Goal: Information Seeking & Learning: Learn about a topic

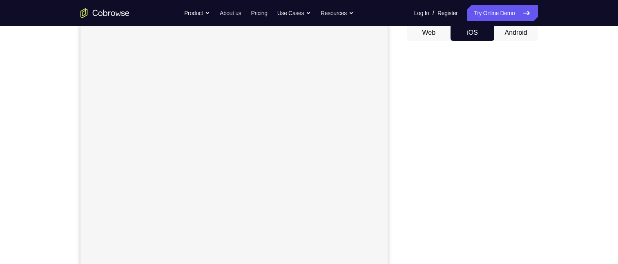
scroll to position [57, 0]
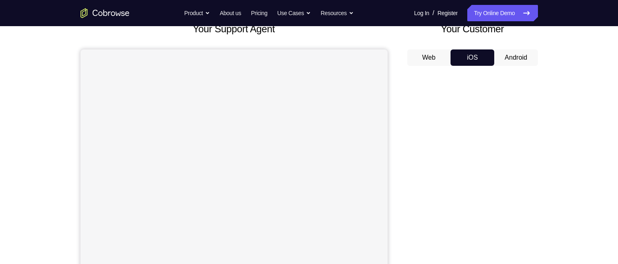
click at [512, 56] on button "Android" at bounding box center [516, 57] width 44 height 16
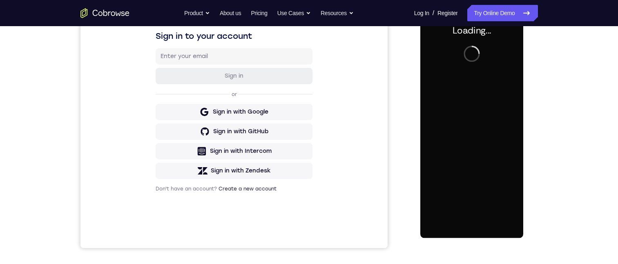
scroll to position [0, 0]
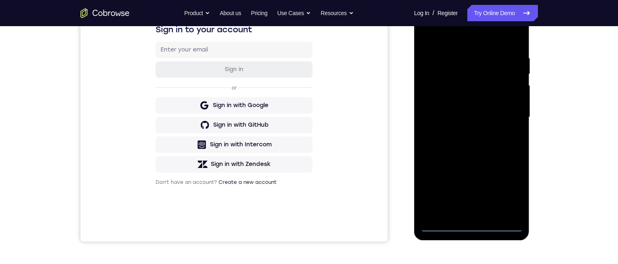
click at [471, 225] on div at bounding box center [471, 117] width 103 height 229
drag, startPoint x: 471, startPoint y: 161, endPoint x: 518, endPoint y: 31, distance: 137.6
click at [511, 0] on html "Online web based iOS Simulators and Android Emulators. Run iPhone, iPad, Mobile…" at bounding box center [472, 119] width 116 height 245
click at [461, 105] on div at bounding box center [471, 117] width 103 height 229
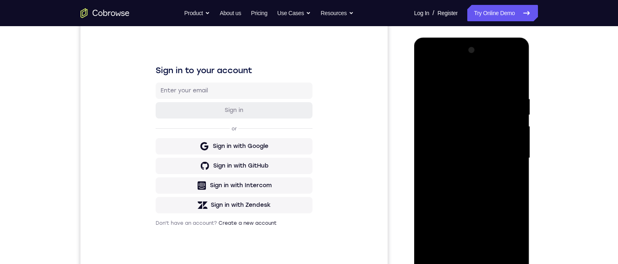
drag, startPoint x: 471, startPoint y: 97, endPoint x: 957, endPoint y: 168, distance: 491.2
click at [471, 97] on div at bounding box center [471, 158] width 103 height 229
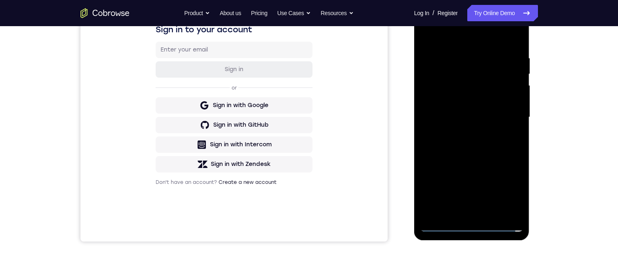
click at [471, 224] on div at bounding box center [471, 117] width 103 height 229
drag, startPoint x: 462, startPoint y: 157, endPoint x: 462, endPoint y: 64, distance: 93.5
click at [462, 63] on div at bounding box center [471, 117] width 103 height 229
click at [479, 77] on div at bounding box center [471, 117] width 103 height 229
drag, startPoint x: 470, startPoint y: 88, endPoint x: 468, endPoint y: 107, distance: 19.2
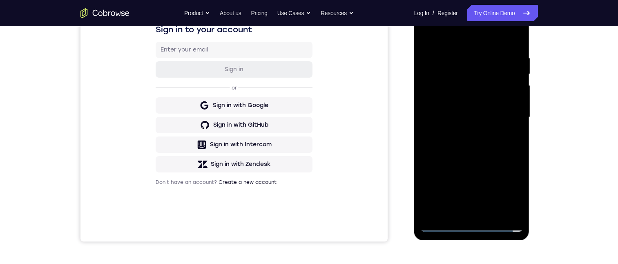
click at [468, 107] on div at bounding box center [471, 117] width 103 height 229
click at [459, 89] on div at bounding box center [471, 117] width 103 height 229
click at [438, 165] on div at bounding box center [471, 117] width 103 height 229
click at [497, 164] on div at bounding box center [471, 117] width 103 height 229
click at [511, 180] on div at bounding box center [471, 117] width 103 height 229
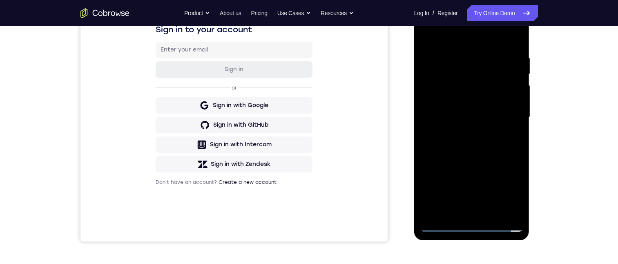
click at [511, 180] on div at bounding box center [471, 117] width 103 height 229
click at [478, 168] on div at bounding box center [471, 117] width 103 height 229
click at [503, 209] on div at bounding box center [471, 117] width 103 height 229
drag, startPoint x: 461, startPoint y: 87, endPoint x: 498, endPoint y: 88, distance: 36.8
click at [489, 89] on div at bounding box center [471, 117] width 103 height 229
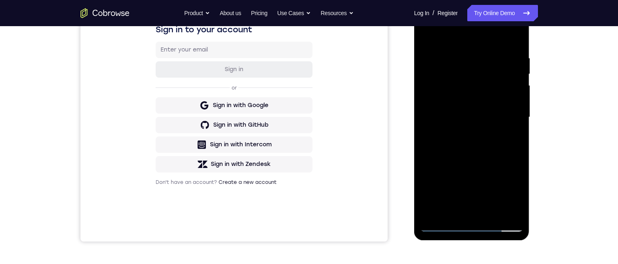
drag, startPoint x: 507, startPoint y: 88, endPoint x: 493, endPoint y: 89, distance: 13.9
click at [485, 86] on div at bounding box center [471, 117] width 103 height 229
drag, startPoint x: 513, startPoint y: 87, endPoint x: 479, endPoint y: 94, distance: 35.4
click at [472, 87] on div at bounding box center [471, 117] width 103 height 229
click at [507, 136] on div at bounding box center [471, 117] width 103 height 229
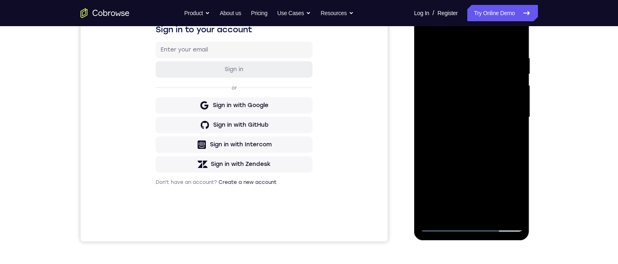
click at [452, 53] on div at bounding box center [471, 117] width 103 height 229
click at [502, 82] on div at bounding box center [471, 117] width 103 height 229
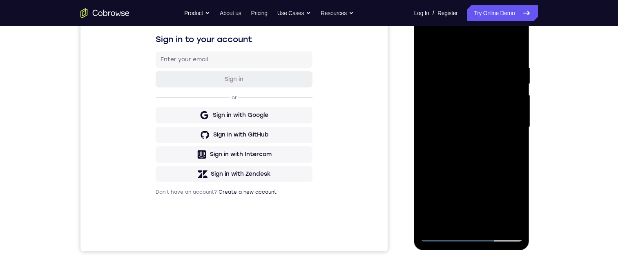
scroll to position [98, 0]
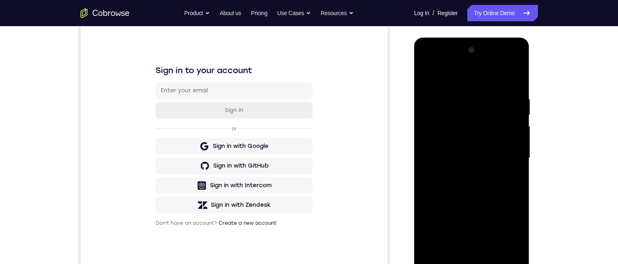
click at [501, 248] on div at bounding box center [471, 158] width 103 height 229
click at [505, 252] on div at bounding box center [471, 158] width 103 height 229
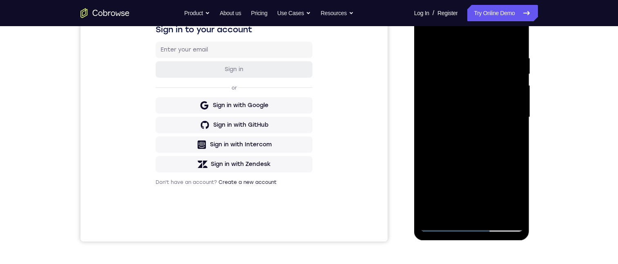
click at [471, 224] on div at bounding box center [471, 117] width 103 height 229
drag, startPoint x: 477, startPoint y: 162, endPoint x: 479, endPoint y: 116, distance: 45.8
click at [477, 120] on div at bounding box center [471, 117] width 103 height 229
click at [459, 105] on div at bounding box center [471, 117] width 103 height 229
click at [458, 57] on div at bounding box center [471, 117] width 103 height 229
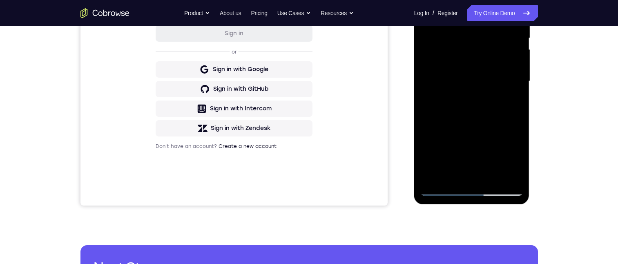
scroll to position [220, 0]
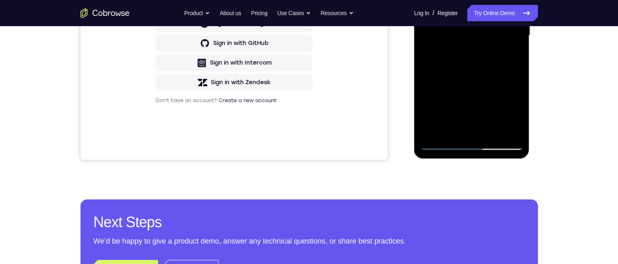
drag, startPoint x: 462, startPoint y: 47, endPoint x: 462, endPoint y: 4, distance: 42.1
click at [462, 5] on div at bounding box center [471, 35] width 103 height 229
drag, startPoint x: 462, startPoint y: 76, endPoint x: 451, endPoint y: 20, distance: 56.7
click at [451, 20] on div at bounding box center [471, 35] width 103 height 229
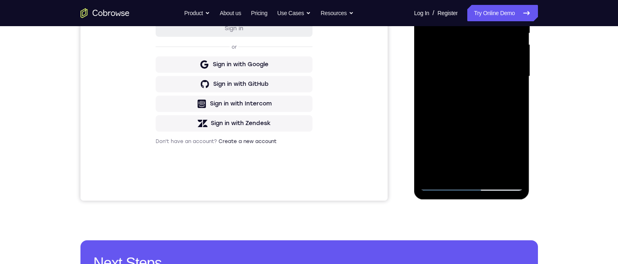
drag, startPoint x: 451, startPoint y: 108, endPoint x: 454, endPoint y: 50, distance: 58.1
click at [453, 51] on div at bounding box center [471, 76] width 103 height 229
drag, startPoint x: 452, startPoint y: 116, endPoint x: 454, endPoint y: 57, distance: 58.4
click at [454, 56] on div at bounding box center [471, 76] width 103 height 229
drag, startPoint x: 453, startPoint y: 116, endPoint x: 458, endPoint y: 65, distance: 51.3
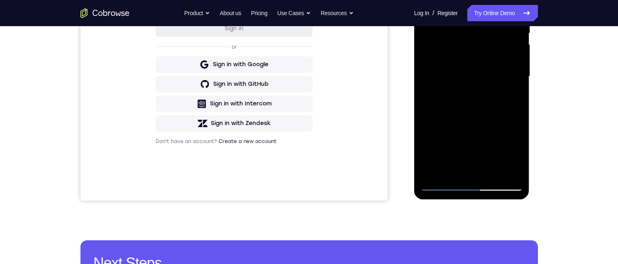
click at [458, 65] on div at bounding box center [471, 76] width 103 height 229
drag, startPoint x: 454, startPoint y: 129, endPoint x: 458, endPoint y: 83, distance: 46.7
click at [458, 83] on div at bounding box center [471, 76] width 103 height 229
click at [442, 60] on div at bounding box center [471, 76] width 103 height 229
click at [473, 109] on div at bounding box center [471, 76] width 103 height 229
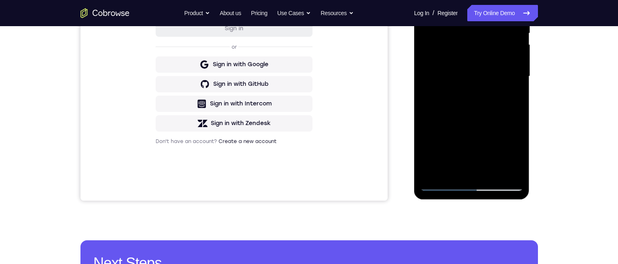
click at [433, 90] on div at bounding box center [471, 76] width 103 height 229
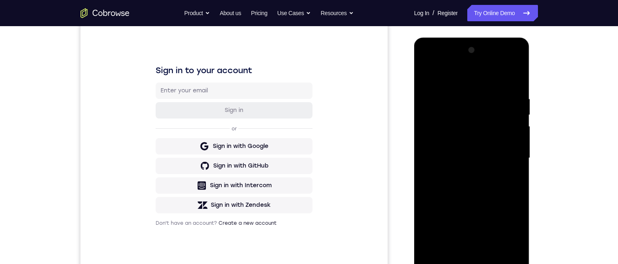
scroll to position [138, 0]
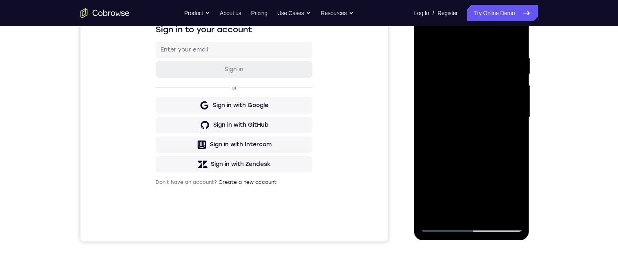
click at [441, 225] on div at bounding box center [471, 117] width 103 height 229
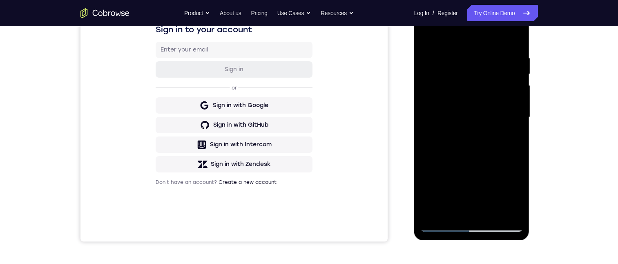
drag, startPoint x: 464, startPoint y: 191, endPoint x: 469, endPoint y: 115, distance: 76.1
click at [469, 115] on div at bounding box center [471, 117] width 103 height 229
drag, startPoint x: 466, startPoint y: 158, endPoint x: 464, endPoint y: 119, distance: 38.9
click at [464, 118] on div at bounding box center [471, 117] width 103 height 229
click at [462, 82] on div at bounding box center [471, 117] width 103 height 229
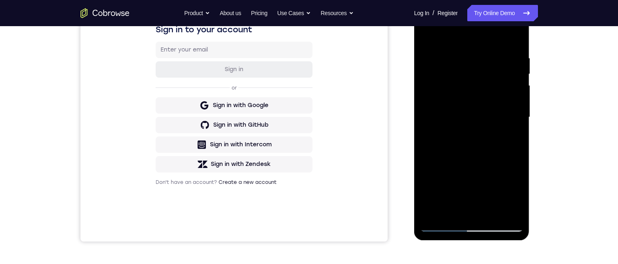
click at [462, 82] on div at bounding box center [471, 117] width 103 height 229
drag, startPoint x: 464, startPoint y: 160, endPoint x: 471, endPoint y: 98, distance: 62.9
click at [471, 98] on div at bounding box center [471, 117] width 103 height 229
click at [441, 225] on div at bounding box center [471, 117] width 103 height 229
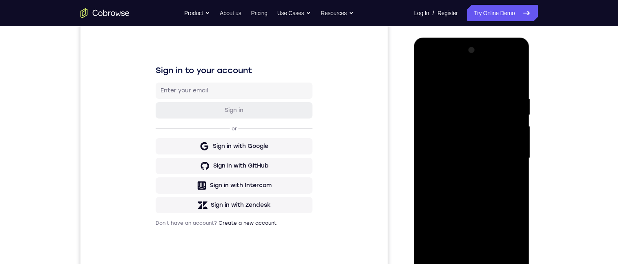
drag, startPoint x: 462, startPoint y: 160, endPoint x: 469, endPoint y: 209, distance: 49.4
click at [469, 209] on div at bounding box center [471, 158] width 103 height 229
drag, startPoint x: 464, startPoint y: 154, endPoint x: 461, endPoint y: 207, distance: 53.6
click at [465, 209] on div at bounding box center [471, 158] width 103 height 229
drag, startPoint x: 467, startPoint y: 147, endPoint x: 460, endPoint y: 138, distance: 11.4
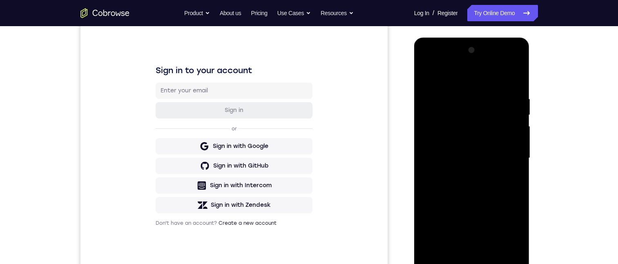
click at [467, 201] on div at bounding box center [471, 158] width 103 height 229
drag, startPoint x: 464, startPoint y: 104, endPoint x: 466, endPoint y: 176, distance: 72.3
click at [468, 190] on div at bounding box center [471, 158] width 103 height 229
drag, startPoint x: 450, startPoint y: 105, endPoint x: 451, endPoint y: 151, distance: 46.6
click at [451, 183] on div at bounding box center [471, 158] width 103 height 229
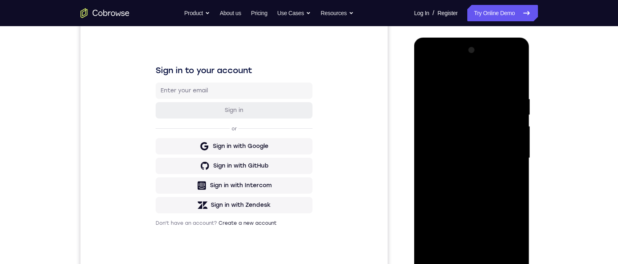
click at [476, 76] on div at bounding box center [471, 158] width 103 height 229
click at [514, 62] on div at bounding box center [471, 158] width 103 height 229
drag, startPoint x: 466, startPoint y: 212, endPoint x: 463, endPoint y: 142, distance: 70.3
click at [461, 145] on div at bounding box center [471, 158] width 103 height 229
click at [455, 141] on div at bounding box center [471, 158] width 103 height 229
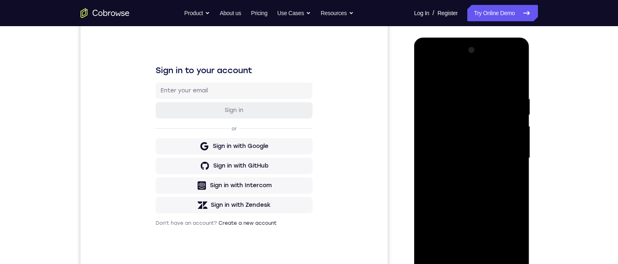
click at [426, 62] on div at bounding box center [471, 158] width 103 height 229
drag, startPoint x: 457, startPoint y: 142, endPoint x: 468, endPoint y: 92, distance: 51.0
click at [468, 93] on div at bounding box center [471, 158] width 103 height 229
drag, startPoint x: 464, startPoint y: 165, endPoint x: 468, endPoint y: 117, distance: 48.4
click at [468, 117] on div at bounding box center [471, 158] width 103 height 229
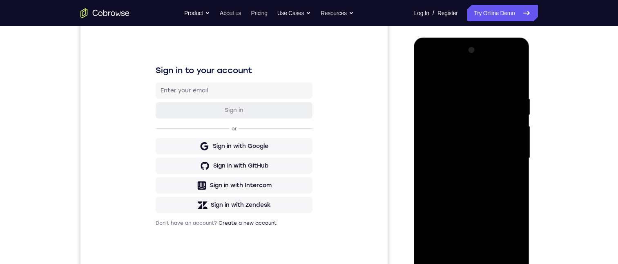
drag, startPoint x: 462, startPoint y: 135, endPoint x: 466, endPoint y: 123, distance: 12.7
click at [466, 123] on div at bounding box center [471, 158] width 103 height 229
drag, startPoint x: 468, startPoint y: 134, endPoint x: 464, endPoint y: 185, distance: 50.4
click at [469, 224] on div at bounding box center [471, 158] width 103 height 229
drag, startPoint x: 469, startPoint y: 132, endPoint x: 473, endPoint y: 181, distance: 49.2
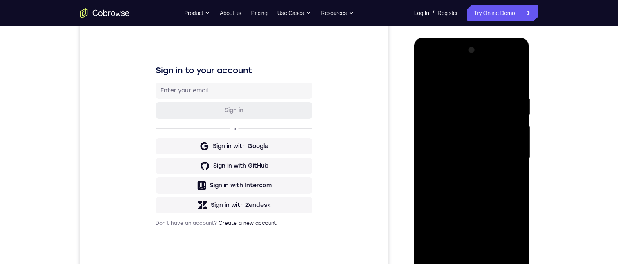
click at [474, 211] on div at bounding box center [471, 158] width 103 height 229
drag, startPoint x: 468, startPoint y: 185, endPoint x: 470, endPoint y: 205, distance: 20.1
click at [471, 204] on div at bounding box center [471, 158] width 103 height 229
click at [485, 76] on div at bounding box center [471, 158] width 103 height 229
click at [439, 114] on div at bounding box center [471, 158] width 103 height 229
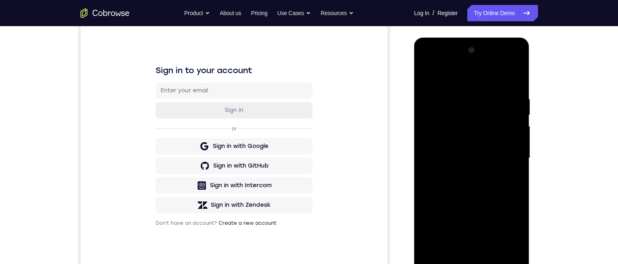
click at [505, 165] on div at bounding box center [471, 158] width 103 height 229
drag, startPoint x: 480, startPoint y: 187, endPoint x: 483, endPoint y: 114, distance: 72.8
click at [483, 115] on div at bounding box center [471, 158] width 103 height 229
drag, startPoint x: 466, startPoint y: 179, endPoint x: 483, endPoint y: 103, distance: 78.2
click at [483, 103] on div at bounding box center [471, 158] width 103 height 229
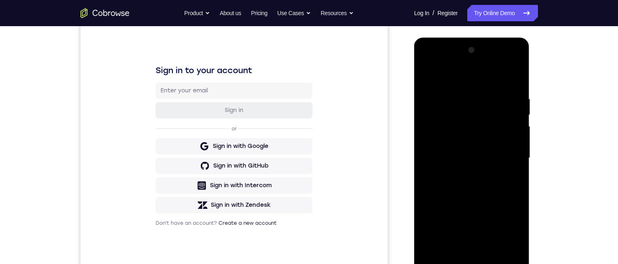
click at [485, 104] on div at bounding box center [471, 158] width 103 height 229
drag, startPoint x: 473, startPoint y: 190, endPoint x: 479, endPoint y: 134, distance: 56.7
click at [485, 124] on div at bounding box center [471, 158] width 103 height 229
drag, startPoint x: 467, startPoint y: 171, endPoint x: 490, endPoint y: 98, distance: 76.6
click at [490, 98] on div at bounding box center [471, 158] width 103 height 229
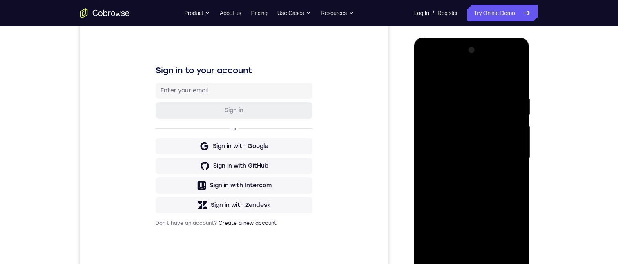
drag, startPoint x: 472, startPoint y: 176, endPoint x: 487, endPoint y: 120, distance: 57.3
click at [487, 121] on div at bounding box center [471, 158] width 103 height 229
drag, startPoint x: 475, startPoint y: 226, endPoint x: 489, endPoint y: 157, distance: 70.6
click at [491, 155] on div at bounding box center [471, 158] width 103 height 229
drag, startPoint x: 475, startPoint y: 217, endPoint x: 495, endPoint y: 151, distance: 69.6
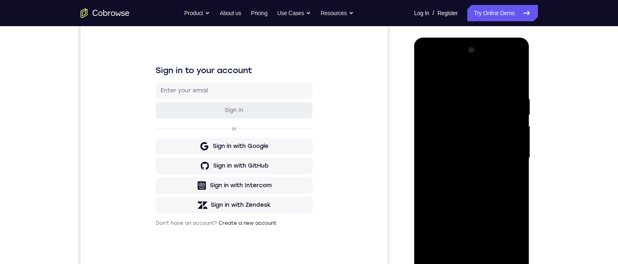
click at [495, 150] on div at bounding box center [471, 158] width 103 height 229
drag, startPoint x: 487, startPoint y: 161, endPoint x: 490, endPoint y: 145, distance: 15.9
click at [491, 146] on div at bounding box center [471, 158] width 103 height 229
drag, startPoint x: 462, startPoint y: 221, endPoint x: 475, endPoint y: 157, distance: 66.0
click at [475, 157] on div at bounding box center [471, 158] width 103 height 229
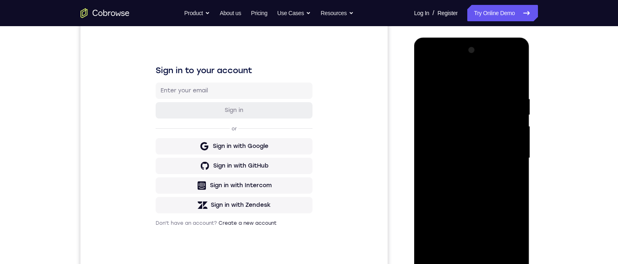
drag, startPoint x: 464, startPoint y: 200, endPoint x: 473, endPoint y: 150, distance: 50.3
click at [474, 149] on div at bounding box center [471, 158] width 103 height 229
drag, startPoint x: 475, startPoint y: 168, endPoint x: 483, endPoint y: 201, distance: 34.1
click at [482, 230] on div at bounding box center [471, 158] width 103 height 229
drag, startPoint x: 483, startPoint y: 138, endPoint x: 473, endPoint y: 235, distance: 97.3
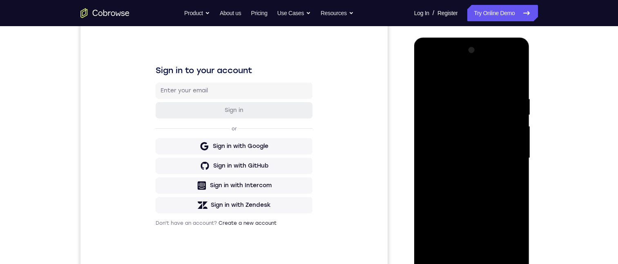
click at [473, 235] on div at bounding box center [471, 158] width 103 height 229
drag, startPoint x: 482, startPoint y: 134, endPoint x: 480, endPoint y: 203, distance: 69.1
click at [480, 203] on div at bounding box center [471, 158] width 103 height 229
click at [473, 138] on div at bounding box center [471, 158] width 103 height 229
click at [461, 144] on div at bounding box center [471, 158] width 103 height 229
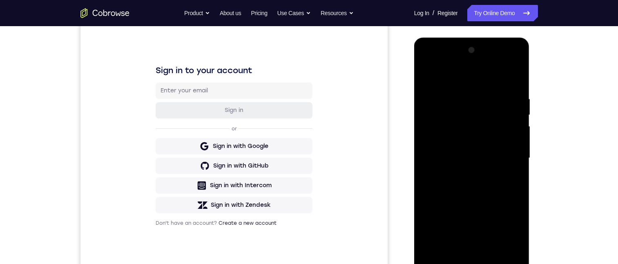
scroll to position [138, 0]
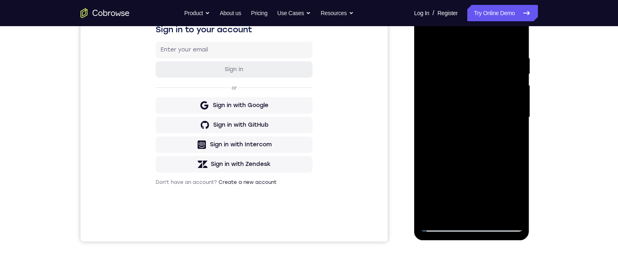
click at [443, 225] on div at bounding box center [471, 117] width 103 height 229
click at [508, 124] on div at bounding box center [471, 117] width 103 height 229
drag, startPoint x: 576, startPoint y: 160, endPoint x: 578, endPoint y: 127, distance: 32.7
click at [578, 127] on div "Your Support Agent Your Customer Web iOS Android Next Steps We’d be happy to gi…" at bounding box center [309, 157] width 618 height 539
click at [480, 180] on div at bounding box center [471, 117] width 103 height 229
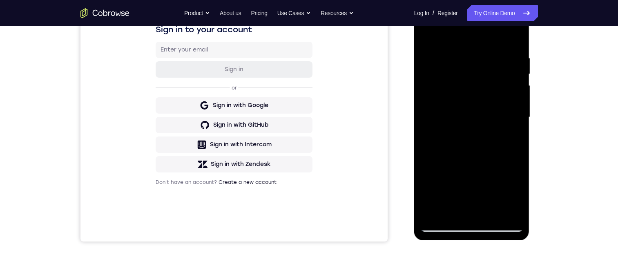
scroll to position [98, 0]
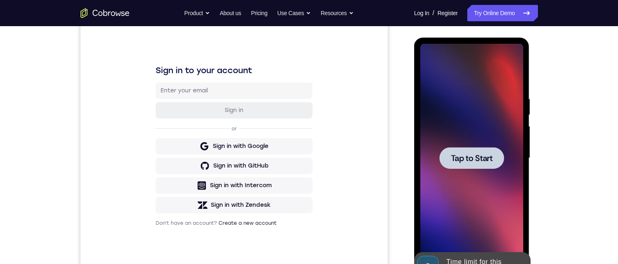
drag, startPoint x: 471, startPoint y: 156, endPoint x: 946, endPoint y: 190, distance: 476.2
click at [471, 156] on span "Tap to Start" at bounding box center [472, 158] width 42 height 8
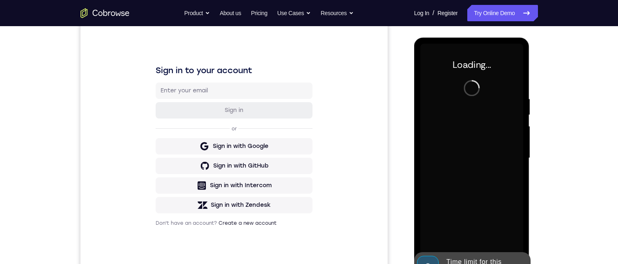
scroll to position [138, 0]
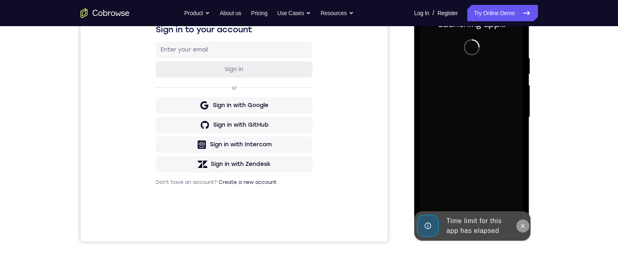
click at [522, 225] on icon at bounding box center [523, 226] width 4 height 4
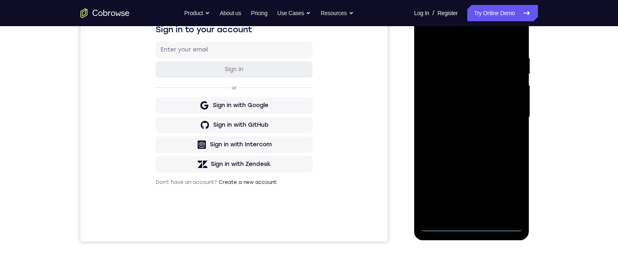
click at [472, 225] on div at bounding box center [471, 117] width 103 height 229
drag, startPoint x: 476, startPoint y: 125, endPoint x: 495, endPoint y: 29, distance: 97.4
click at [495, 1] on div at bounding box center [472, 118] width 116 height 243
click at [481, 78] on div at bounding box center [471, 117] width 103 height 229
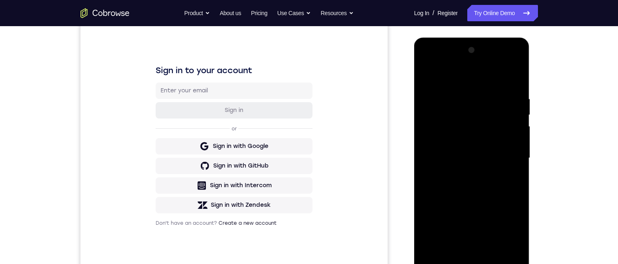
click at [467, 128] on div at bounding box center [471, 158] width 103 height 229
click at [502, 121] on div at bounding box center [471, 158] width 103 height 229
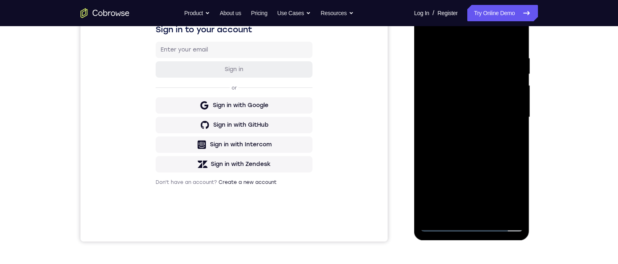
click at [506, 207] on div at bounding box center [471, 117] width 103 height 229
click at [471, 224] on div at bounding box center [471, 117] width 103 height 229
drag, startPoint x: 486, startPoint y: 136, endPoint x: 491, endPoint y: 107, distance: 30.0
click at [490, 114] on div at bounding box center [471, 117] width 103 height 229
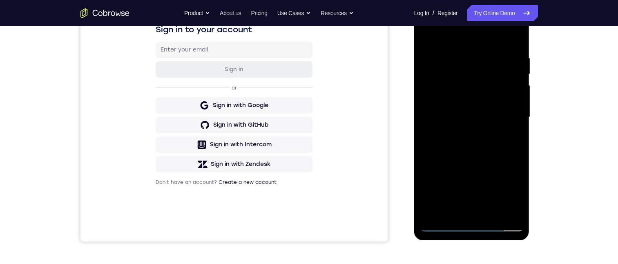
click at [457, 103] on div at bounding box center [471, 117] width 103 height 229
click at [465, 57] on div at bounding box center [471, 117] width 103 height 229
drag, startPoint x: 472, startPoint y: 107, endPoint x: 474, endPoint y: 79, distance: 28.2
click at [474, 79] on div at bounding box center [471, 117] width 103 height 229
drag, startPoint x: 480, startPoint y: 164, endPoint x: 476, endPoint y: 93, distance: 71.6
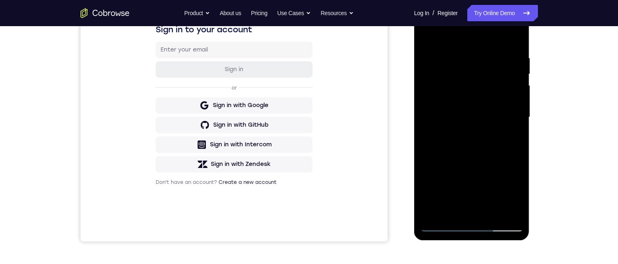
click at [476, 94] on div at bounding box center [471, 117] width 103 height 229
click at [480, 123] on div at bounding box center [471, 117] width 103 height 229
drag, startPoint x: 477, startPoint y: 136, endPoint x: 480, endPoint y: 81, distance: 55.2
click at [480, 81] on div at bounding box center [471, 117] width 103 height 229
click at [468, 154] on div at bounding box center [471, 117] width 103 height 229
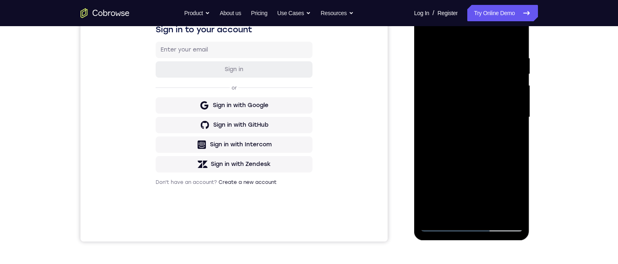
drag, startPoint x: 468, startPoint y: 154, endPoint x: 486, endPoint y: 58, distance: 97.6
click at [485, 60] on div at bounding box center [471, 117] width 103 height 229
click at [507, 124] on div at bounding box center [471, 117] width 103 height 229
drag, startPoint x: 480, startPoint y: 153, endPoint x: 491, endPoint y: 41, distance: 112.4
click at [489, 41] on div at bounding box center [471, 117] width 103 height 229
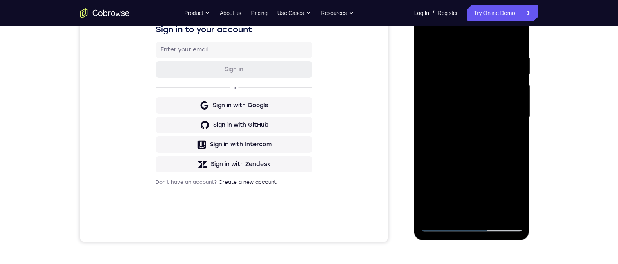
drag, startPoint x: 473, startPoint y: 131, endPoint x: 482, endPoint y: 57, distance: 74.0
click at [481, 58] on div at bounding box center [471, 117] width 103 height 229
drag, startPoint x: 469, startPoint y: 152, endPoint x: 474, endPoint y: 96, distance: 56.2
click at [474, 98] on div at bounding box center [471, 117] width 103 height 229
drag, startPoint x: 467, startPoint y: 176, endPoint x: 479, endPoint y: 109, distance: 68.0
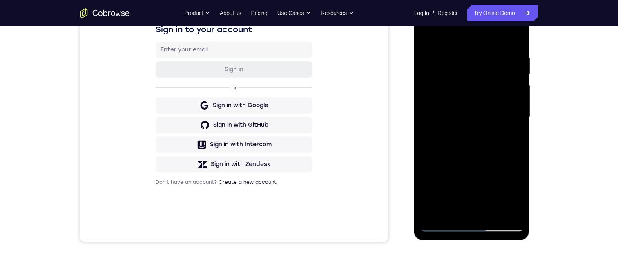
click at [479, 109] on div at bounding box center [471, 117] width 103 height 229
click at [466, 205] on div at bounding box center [471, 117] width 103 height 229
click at [474, 100] on div at bounding box center [471, 117] width 103 height 229
drag, startPoint x: 553, startPoint y: 129, endPoint x: 551, endPoint y: 133, distance: 4.9
click at [551, 133] on div "Your Support Agent Your Customer Web iOS Android Next Steps We’d be happy to gi…" at bounding box center [309, 157] width 523 height 539
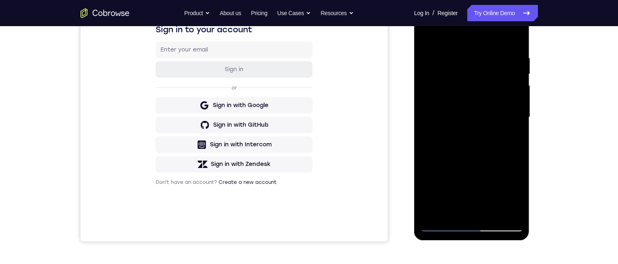
click at [442, 224] on div at bounding box center [471, 117] width 103 height 229
click at [510, 125] on div at bounding box center [471, 117] width 103 height 229
click at [475, 178] on div at bounding box center [471, 117] width 103 height 229
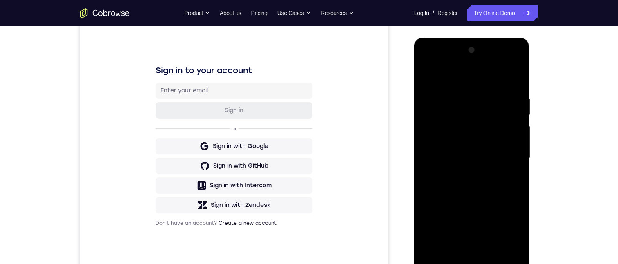
click at [506, 75] on div at bounding box center [471, 158] width 103 height 229
click at [475, 189] on div at bounding box center [471, 158] width 103 height 229
click at [516, 63] on div at bounding box center [471, 158] width 103 height 229
click at [425, 62] on div at bounding box center [471, 158] width 103 height 229
drag, startPoint x: 462, startPoint y: 194, endPoint x: 482, endPoint y: 96, distance: 100.0
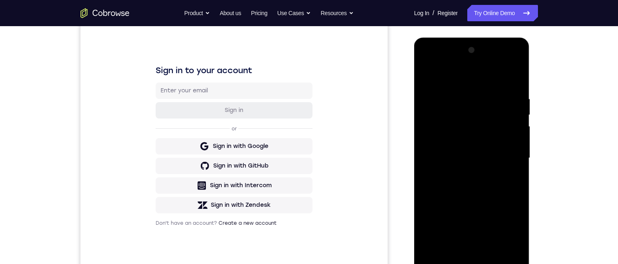
click at [482, 96] on div at bounding box center [471, 158] width 103 height 229
drag, startPoint x: 462, startPoint y: 182, endPoint x: 465, endPoint y: 106, distance: 76.0
click at [465, 107] on div at bounding box center [471, 158] width 103 height 229
drag, startPoint x: 462, startPoint y: 134, endPoint x: 467, endPoint y: 105, distance: 28.9
click at [467, 109] on div at bounding box center [471, 158] width 103 height 229
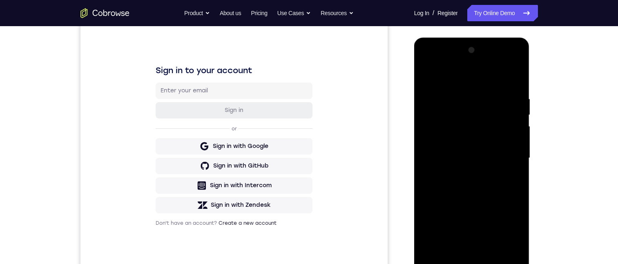
drag, startPoint x: 457, startPoint y: 198, endPoint x: 462, endPoint y: 129, distance: 68.4
click at [462, 130] on div at bounding box center [471, 158] width 103 height 229
drag, startPoint x: 459, startPoint y: 186, endPoint x: 473, endPoint y: 119, distance: 67.9
click at [472, 118] on div at bounding box center [471, 158] width 103 height 229
drag, startPoint x: 465, startPoint y: 197, endPoint x: 470, endPoint y: 119, distance: 77.8
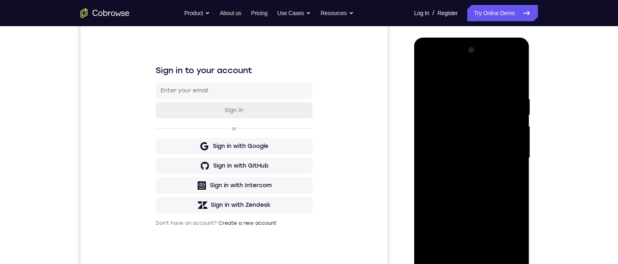
click at [470, 119] on div at bounding box center [471, 158] width 103 height 229
drag, startPoint x: 464, startPoint y: 176, endPoint x: 471, endPoint y: 95, distance: 81.5
click at [471, 96] on div at bounding box center [471, 158] width 103 height 229
drag, startPoint x: 467, startPoint y: 169, endPoint x: 469, endPoint y: 91, distance: 78.4
click at [469, 90] on div at bounding box center [471, 158] width 103 height 229
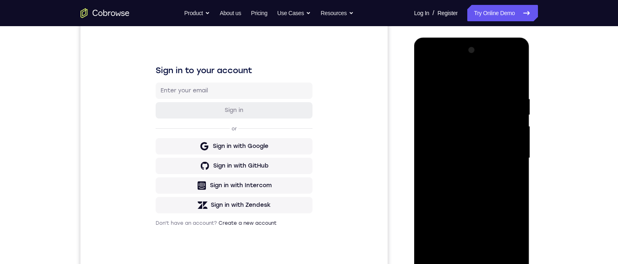
drag, startPoint x: 472, startPoint y: 121, endPoint x: 469, endPoint y: 137, distance: 16.7
click at [471, 212] on div at bounding box center [471, 158] width 103 height 229
drag, startPoint x: 471, startPoint y: 235, endPoint x: 466, endPoint y: 230, distance: 6.9
click at [471, 237] on div at bounding box center [471, 158] width 103 height 229
drag, startPoint x: 481, startPoint y: 241, endPoint x: 471, endPoint y: 183, distance: 59.0
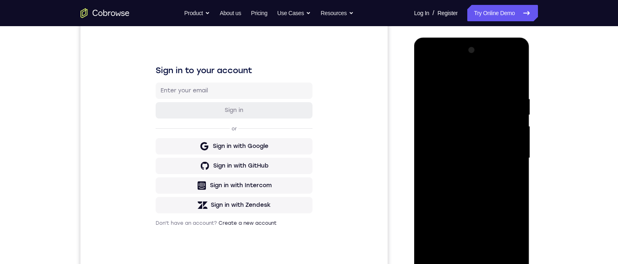
click at [484, 263] on div at bounding box center [471, 158] width 103 height 229
drag, startPoint x: 482, startPoint y: 201, endPoint x: 481, endPoint y: 249, distance: 48.2
click at [482, 256] on div at bounding box center [471, 158] width 103 height 229
drag, startPoint x: 478, startPoint y: 148, endPoint x: 470, endPoint y: 252, distance: 104.4
click at [475, 256] on div at bounding box center [471, 158] width 103 height 229
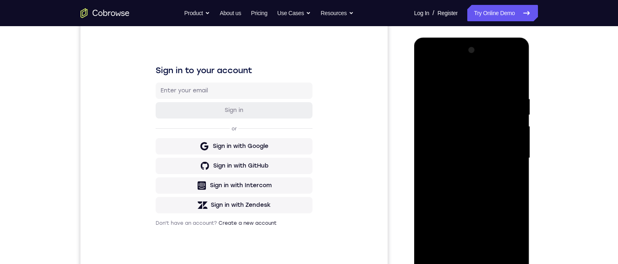
drag, startPoint x: 476, startPoint y: 203, endPoint x: 473, endPoint y: 174, distance: 29.1
click at [476, 232] on div at bounding box center [471, 158] width 103 height 229
drag, startPoint x: 470, startPoint y: 202, endPoint x: 474, endPoint y: 123, distance: 79.0
click at [470, 203] on div at bounding box center [471, 158] width 103 height 229
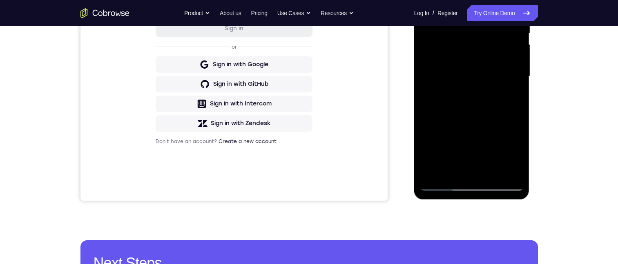
click at [472, 183] on div at bounding box center [471, 76] width 103 height 229
drag, startPoint x: 473, startPoint y: 125, endPoint x: 494, endPoint y: 57, distance: 71.2
click at [491, 59] on div at bounding box center [471, 76] width 103 height 229
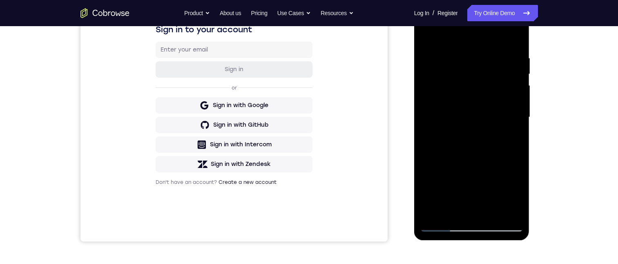
click at [483, 74] on div at bounding box center [471, 117] width 103 height 229
click at [513, 184] on div at bounding box center [471, 117] width 103 height 229
click at [474, 173] on div at bounding box center [471, 117] width 103 height 229
click at [515, 33] on div at bounding box center [471, 117] width 103 height 229
click at [464, 33] on div at bounding box center [471, 117] width 103 height 229
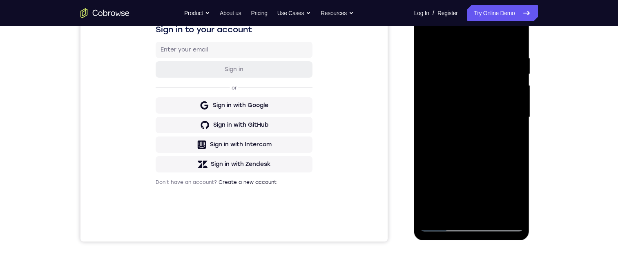
click at [444, 33] on div at bounding box center [471, 117] width 103 height 229
drag, startPoint x: 500, startPoint y: 32, endPoint x: 506, endPoint y: 33, distance: 6.2
click at [470, 34] on div at bounding box center [471, 117] width 103 height 229
drag, startPoint x: 499, startPoint y: 33, endPoint x: 466, endPoint y: 36, distance: 33.2
click at [465, 36] on div at bounding box center [471, 117] width 103 height 229
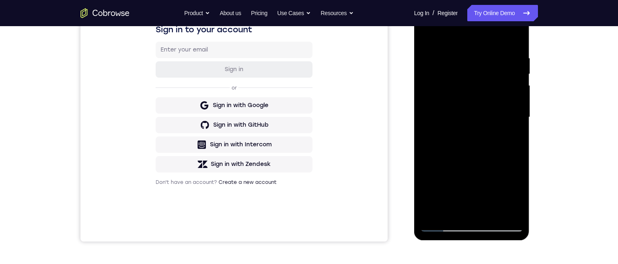
click at [472, 33] on div at bounding box center [471, 117] width 103 height 229
drag, startPoint x: 458, startPoint y: 30, endPoint x: 508, endPoint y: 31, distance: 49.8
click at [505, 31] on div at bounding box center [471, 117] width 103 height 229
click at [442, 33] on div at bounding box center [471, 117] width 103 height 229
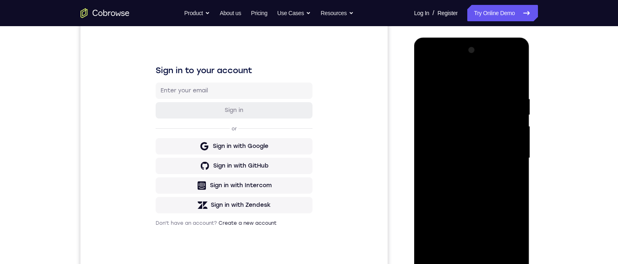
click at [424, 61] on div at bounding box center [471, 158] width 103 height 229
click at [443, 117] on div at bounding box center [471, 158] width 103 height 229
click at [510, 100] on div at bounding box center [471, 158] width 103 height 229
click at [516, 62] on div at bounding box center [471, 158] width 103 height 229
click at [493, 85] on div at bounding box center [471, 158] width 103 height 229
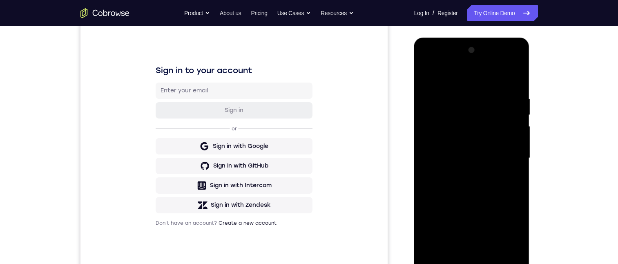
click at [466, 115] on div at bounding box center [471, 158] width 103 height 229
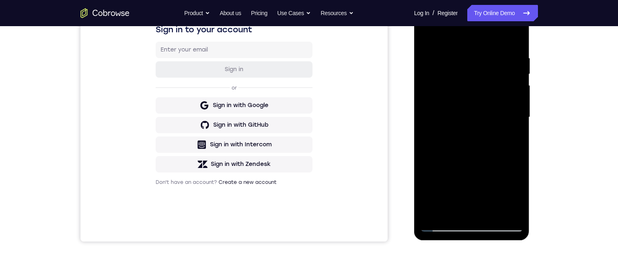
click at [509, 211] on div at bounding box center [471, 117] width 103 height 229
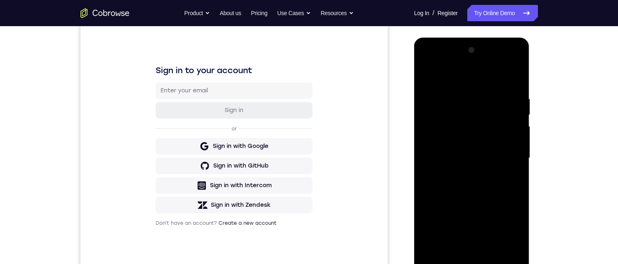
drag, startPoint x: 472, startPoint y: 195, endPoint x: 493, endPoint y: 91, distance: 105.5
click at [493, 88] on div at bounding box center [471, 158] width 103 height 229
drag, startPoint x: 476, startPoint y: 170, endPoint x: 487, endPoint y: 71, distance: 99.0
click at [487, 72] on div at bounding box center [471, 158] width 103 height 229
drag, startPoint x: 475, startPoint y: 130, endPoint x: 482, endPoint y: 100, distance: 30.6
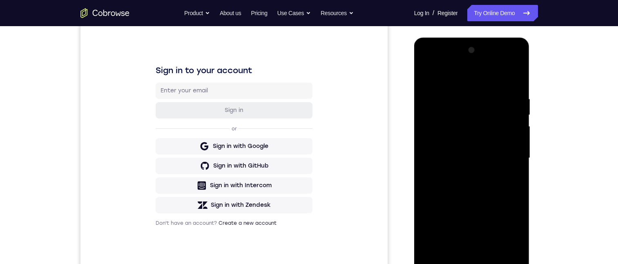
click at [482, 100] on div at bounding box center [471, 158] width 103 height 229
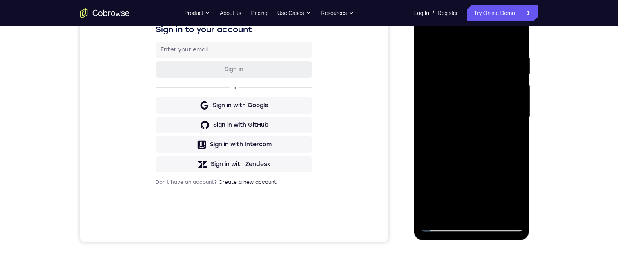
drag, startPoint x: 472, startPoint y: 81, endPoint x: 475, endPoint y: 169, distance: 87.4
click at [473, 181] on div at bounding box center [471, 117] width 103 height 229
drag, startPoint x: 459, startPoint y: 94, endPoint x: 465, endPoint y: 170, distance: 75.7
click at [465, 170] on div at bounding box center [471, 117] width 103 height 229
drag, startPoint x: 463, startPoint y: 135, endPoint x: 464, endPoint y: 149, distance: 13.6
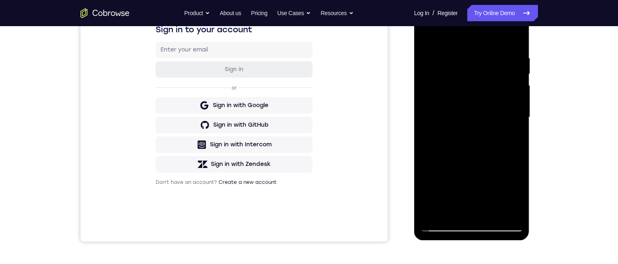
click at [465, 167] on div at bounding box center [471, 117] width 103 height 229
drag, startPoint x: 477, startPoint y: 132, endPoint x: 482, endPoint y: 80, distance: 52.5
click at [488, 59] on div at bounding box center [471, 117] width 103 height 229
drag, startPoint x: 475, startPoint y: 52, endPoint x: 477, endPoint y: 39, distance: 13.2
click at [478, 38] on div at bounding box center [471, 117] width 103 height 229
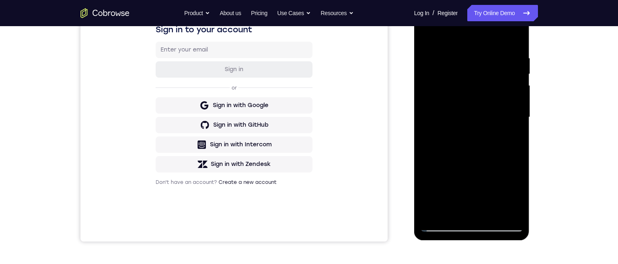
drag, startPoint x: 467, startPoint y: 135, endPoint x: 481, endPoint y: 58, distance: 78.0
click at [480, 59] on div at bounding box center [471, 117] width 103 height 229
click at [470, 226] on div at bounding box center [471, 117] width 103 height 229
drag, startPoint x: 570, startPoint y: 156, endPoint x: 571, endPoint y: 117, distance: 38.8
click at [571, 117] on div "Your Support Agent Your Customer Web iOS Android Next Steps We’d be happy to gi…" at bounding box center [309, 157] width 618 height 539
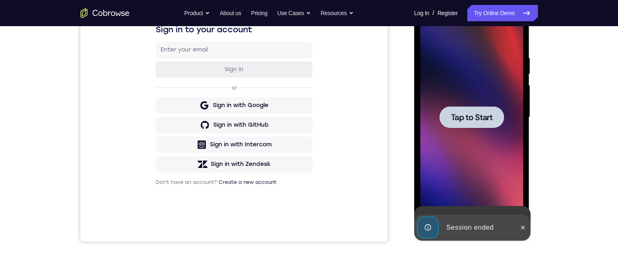
scroll to position [98, 0]
